Goal: Task Accomplishment & Management: Manage account settings

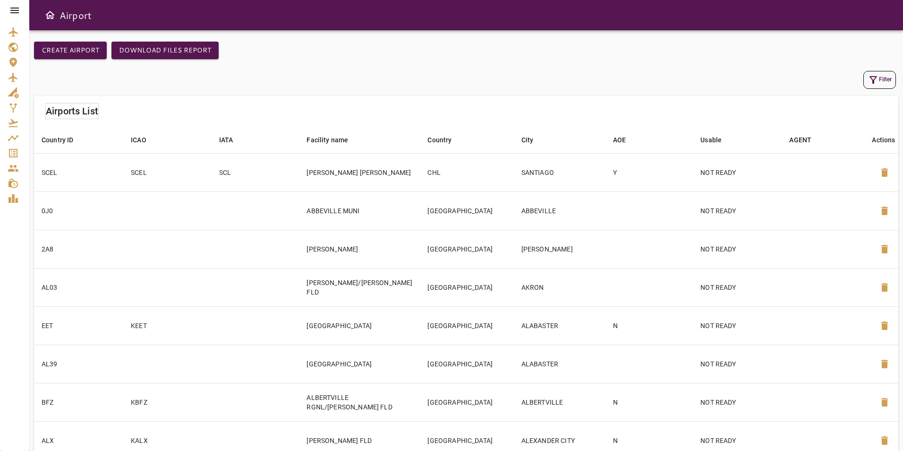
drag, startPoint x: 12, startPoint y: 12, endPoint x: 16, endPoint y: 21, distance: 9.7
click at [12, 12] on icon at bounding box center [14, 11] width 9 height 6
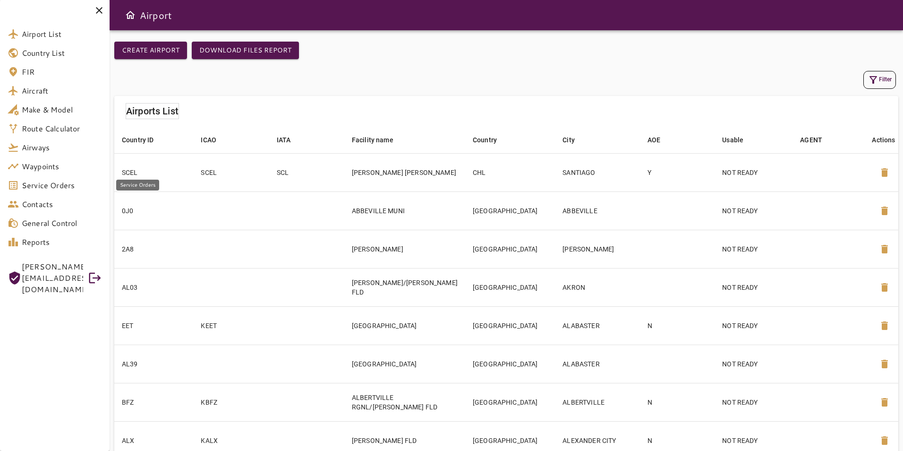
click at [76, 186] on span "Service Orders" at bounding box center [62, 185] width 80 height 11
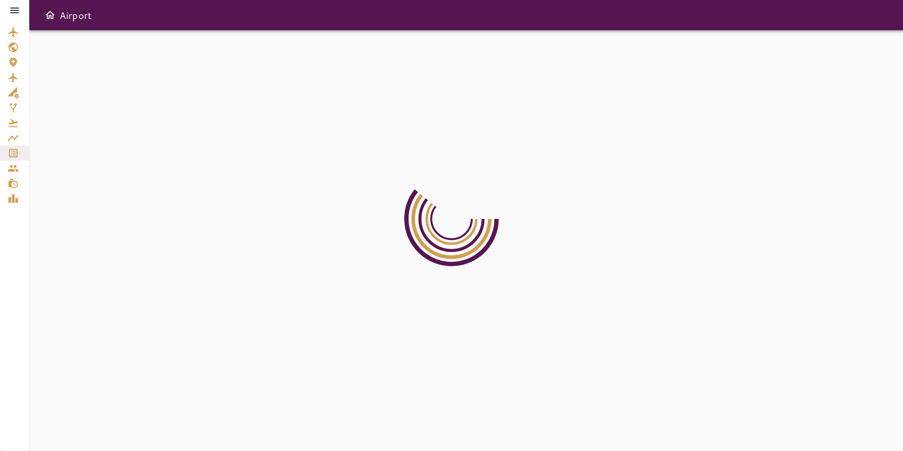
click at [13, 8] on icon at bounding box center [14, 11] width 9 height 6
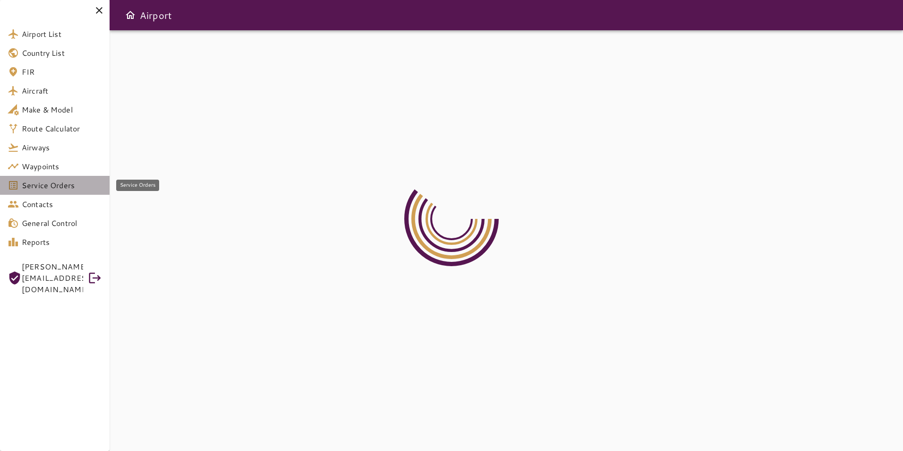
click at [69, 183] on span "Service Orders" at bounding box center [62, 185] width 80 height 11
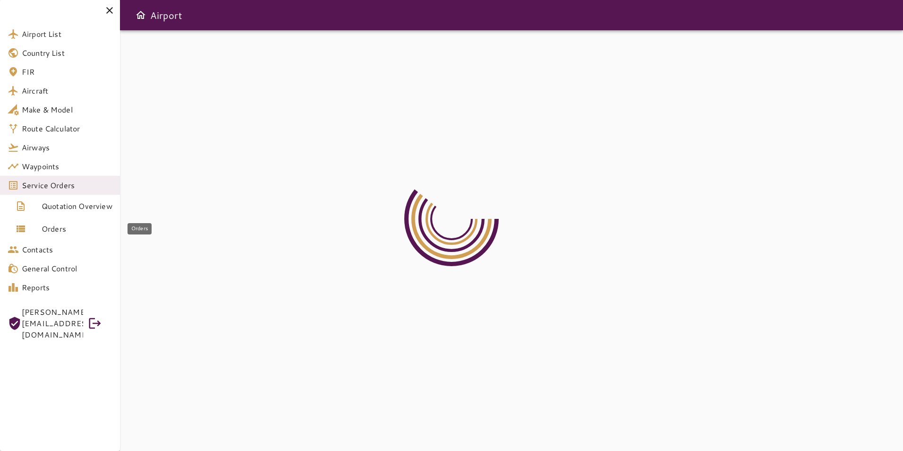
click at [75, 224] on span "Orders" at bounding box center [77, 228] width 71 height 11
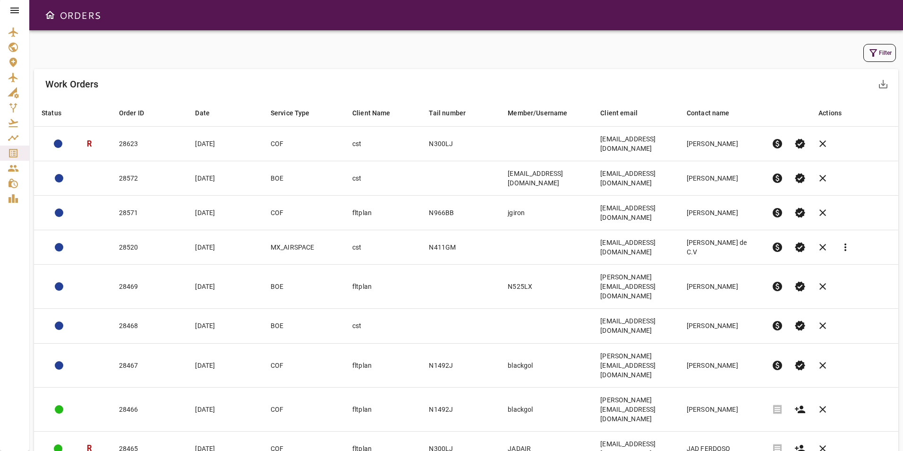
click at [885, 54] on button "Filter" at bounding box center [880, 53] width 33 height 18
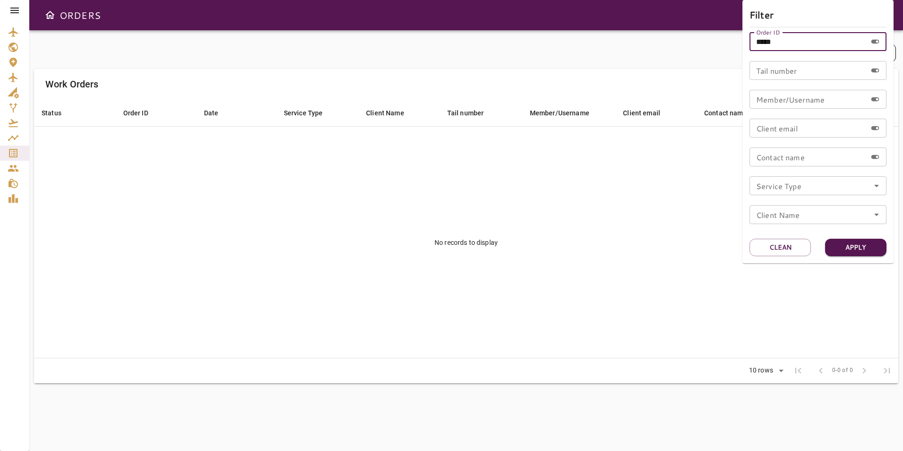
drag, startPoint x: 767, startPoint y: 47, endPoint x: 734, endPoint y: 47, distance: 32.6
click at [734, 47] on div "Filter Order ID ***** Order ID Tail number Tail number Member/Username Member/U…" at bounding box center [451, 225] width 903 height 451
type input "*****"
click at [844, 245] on button "Apply" at bounding box center [855, 247] width 61 height 17
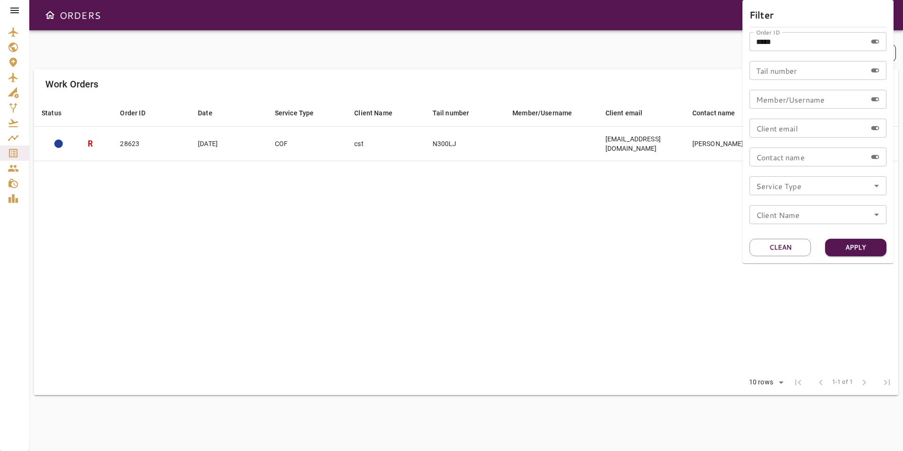
click at [612, 244] on div at bounding box center [451, 225] width 903 height 451
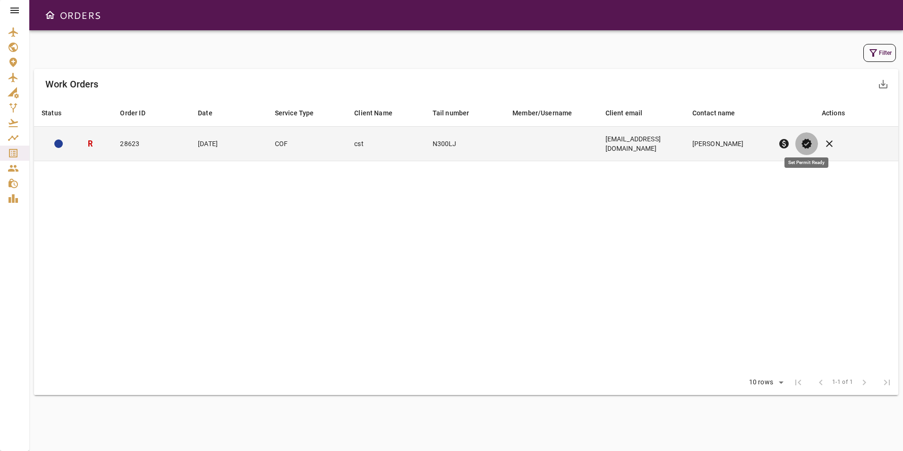
click at [804, 138] on span "verified" at bounding box center [806, 143] width 11 height 11
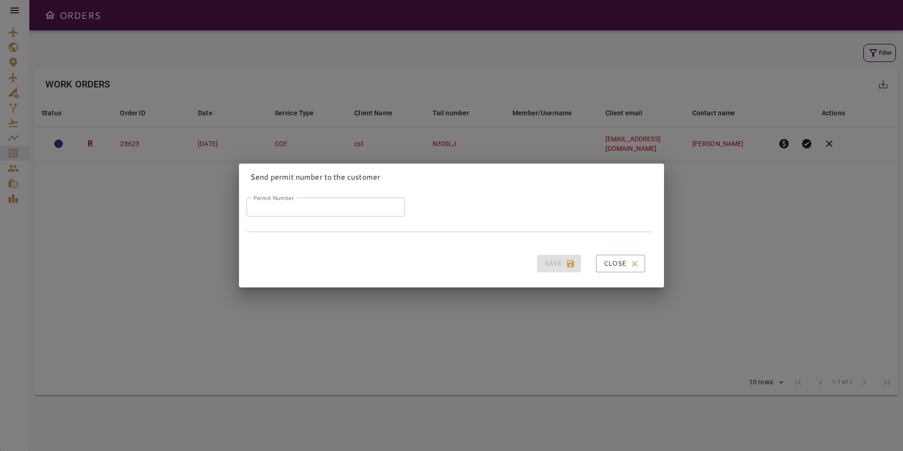
click at [361, 209] on input "Permit Number" at bounding box center [326, 207] width 158 height 19
type input "*****"
click at [540, 259] on button "Save" at bounding box center [559, 263] width 44 height 17
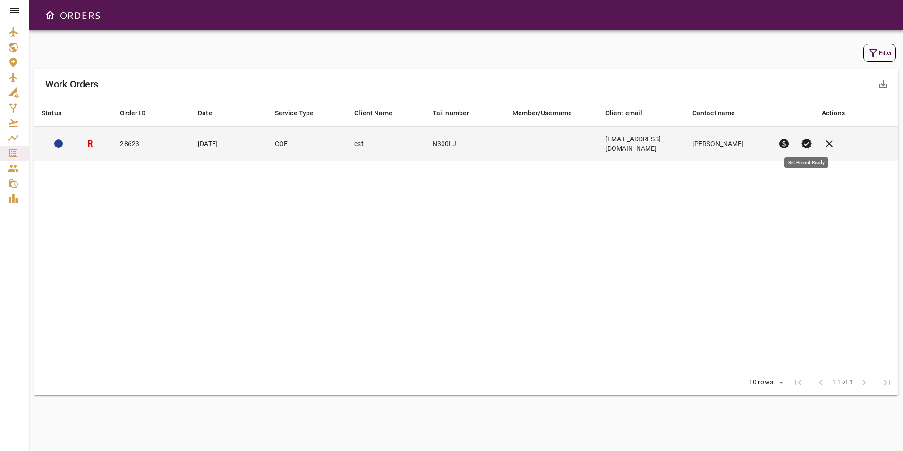
click at [809, 141] on span "verified" at bounding box center [806, 143] width 11 height 11
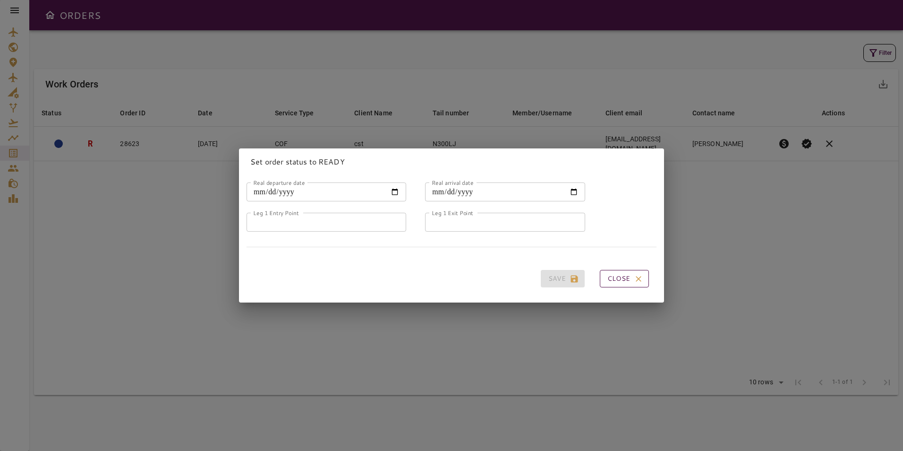
click at [615, 272] on button "Close" at bounding box center [624, 278] width 49 height 17
